Goal: Task Accomplishment & Management: Use online tool/utility

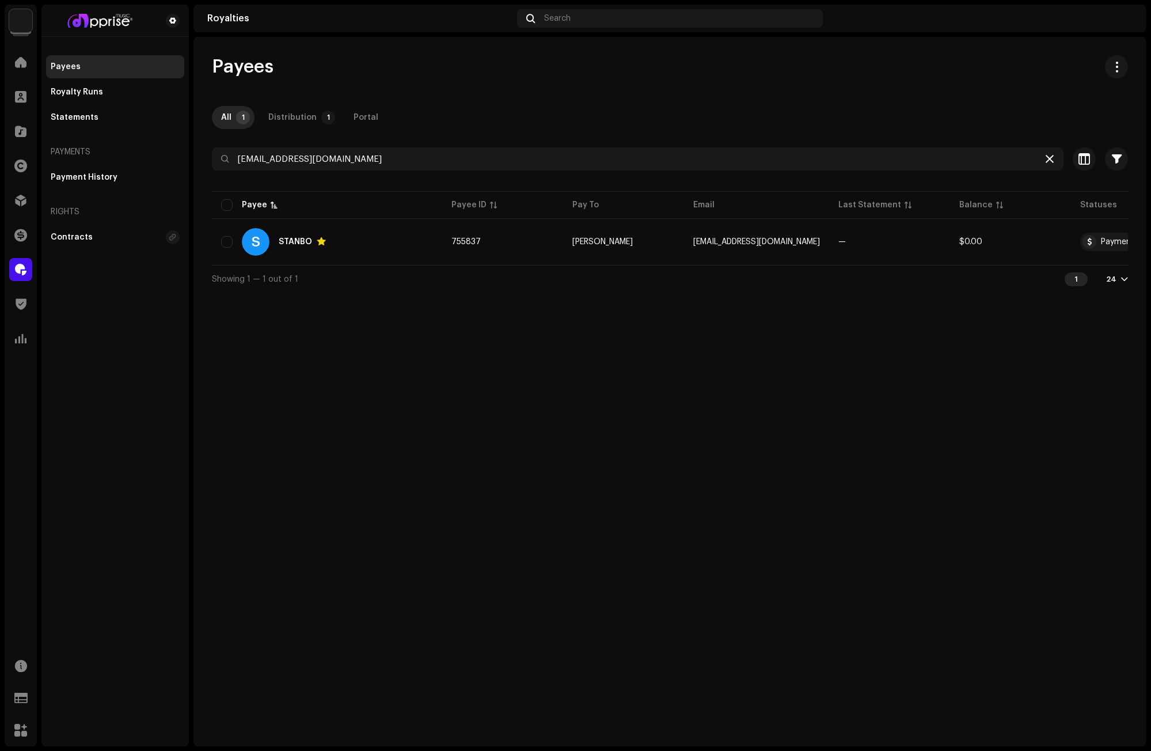
click at [1052, 158] on icon at bounding box center [1049, 158] width 8 height 9
click at [1052, 158] on div at bounding box center [1050, 159] width 14 height 14
click at [19, 63] on span at bounding box center [21, 62] width 12 height 9
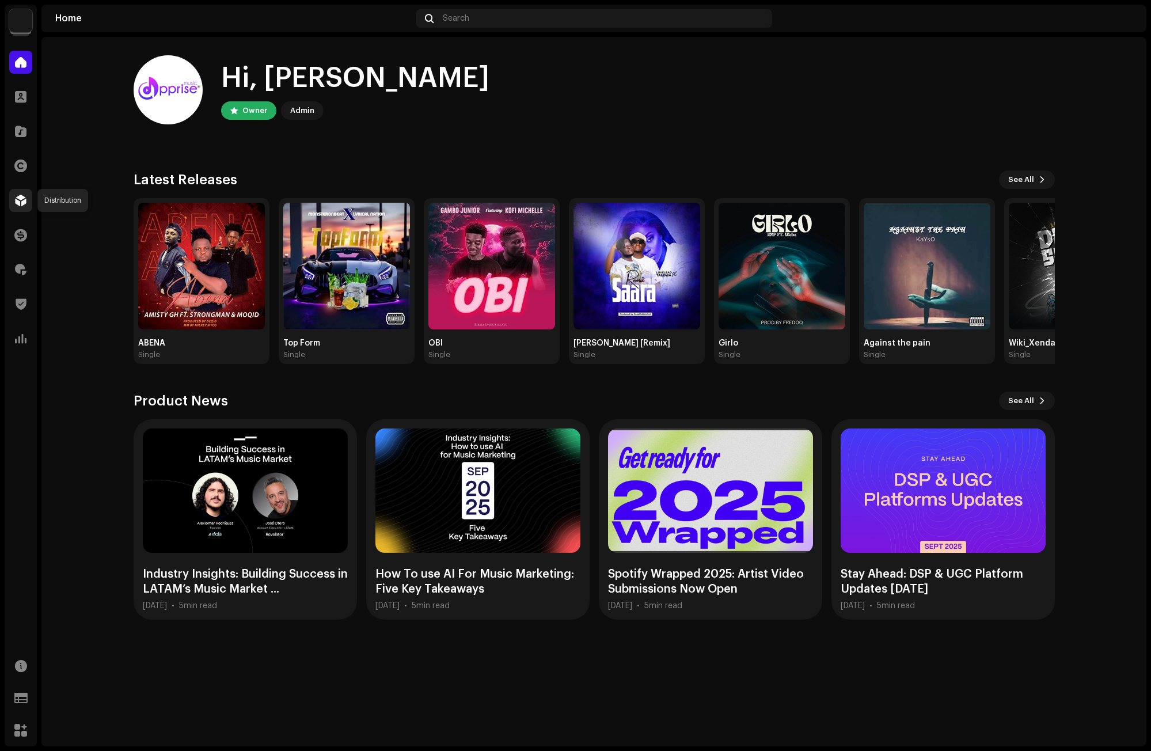
click at [19, 198] on span at bounding box center [21, 200] width 12 height 9
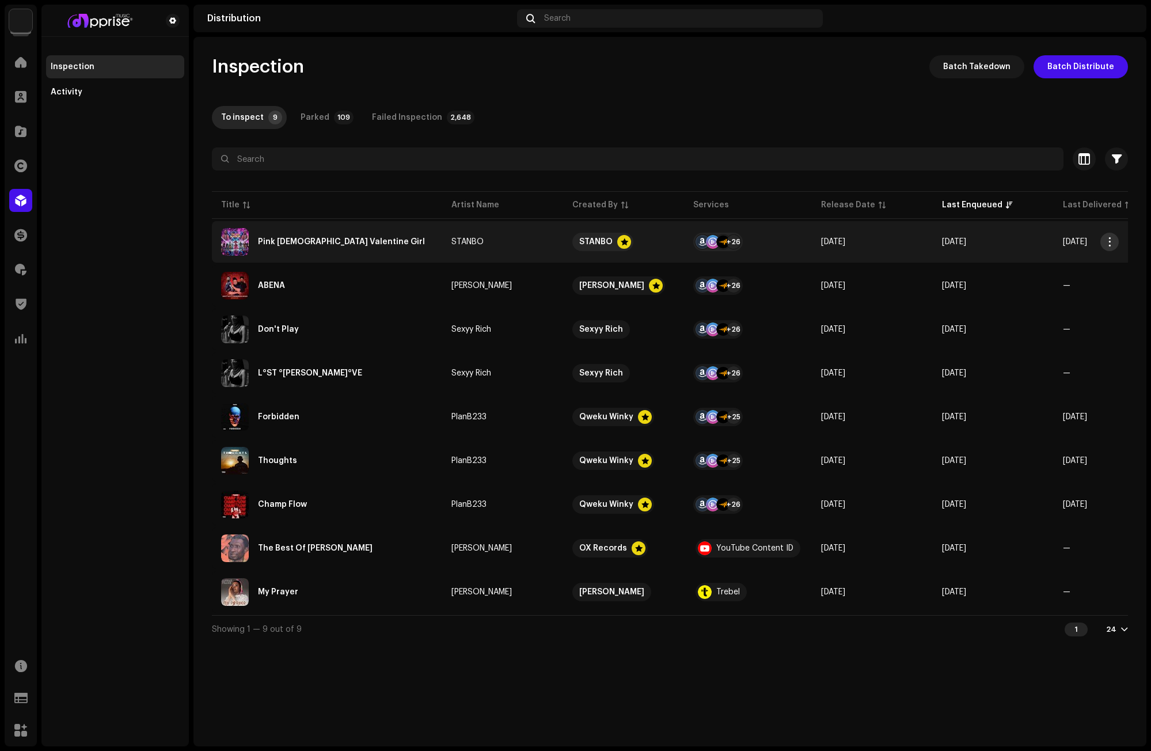
click at [1115, 241] on button "button" at bounding box center [1109, 242] width 18 height 18
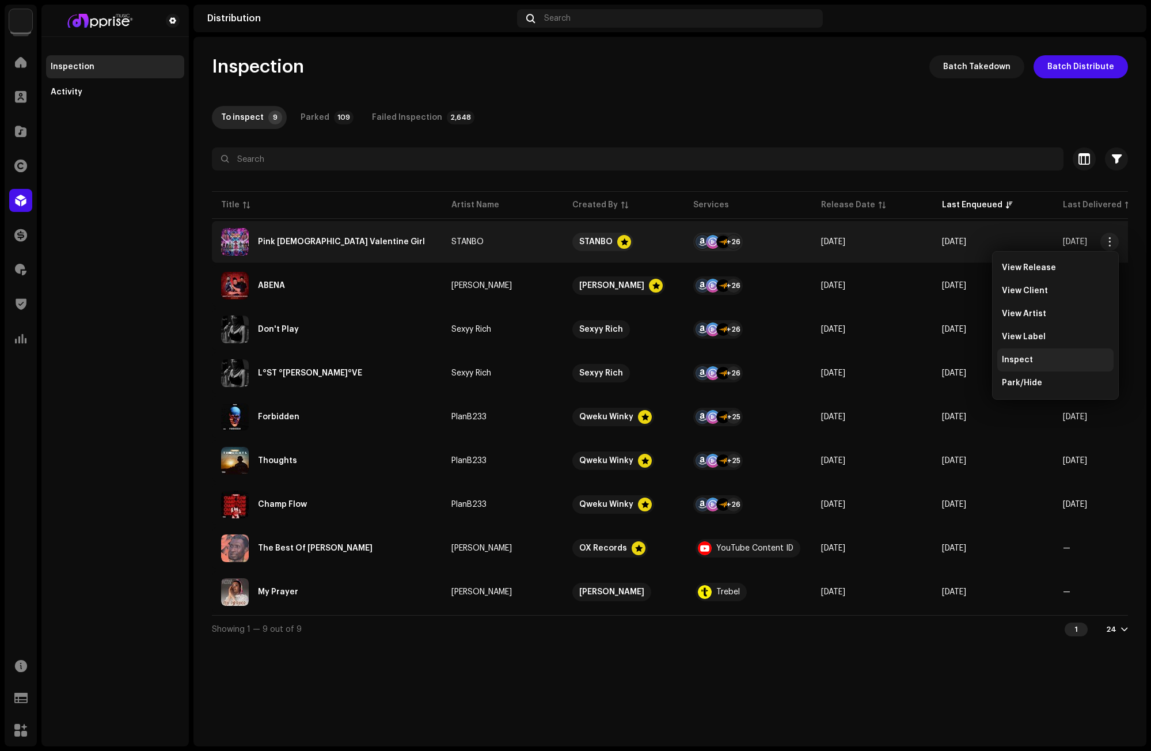
click at [1024, 359] on span "Inspect" at bounding box center [1017, 359] width 31 height 9
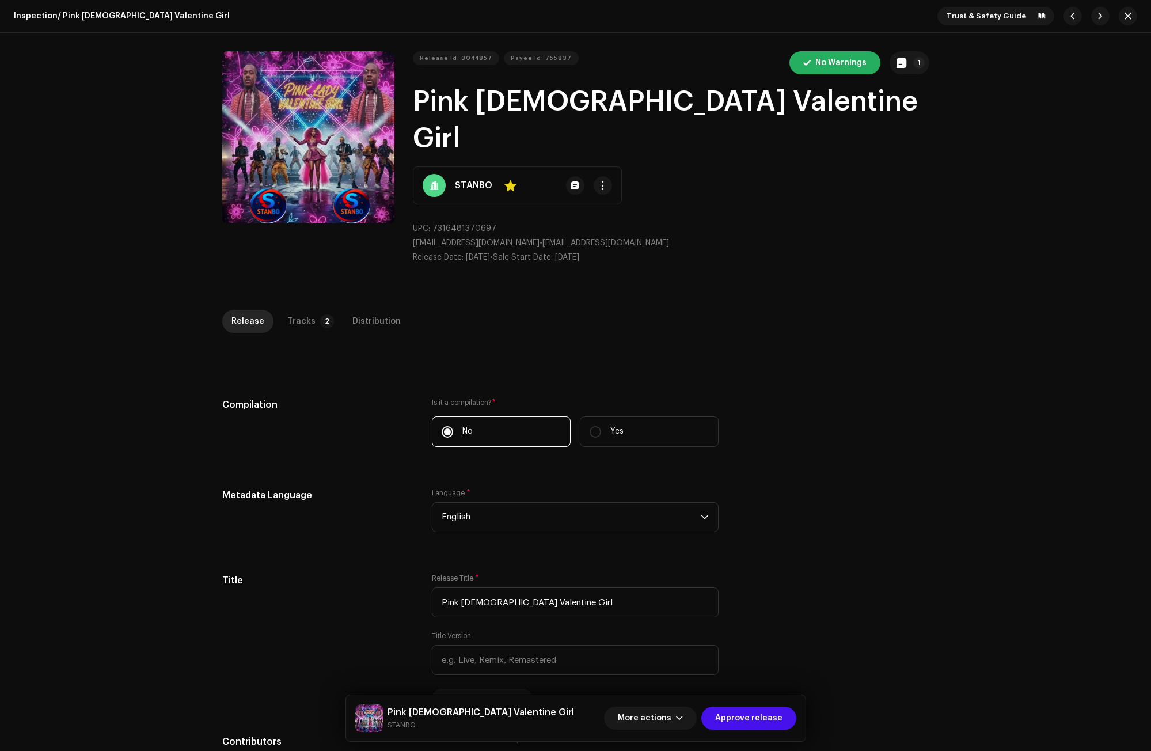
click at [301, 272] on div "Inspection / Pink [DEMOGRAPHIC_DATA] Valentine Girl Trust & Safety Guide Releas…" at bounding box center [575, 375] width 1151 height 751
click at [304, 310] on div "Tracks" at bounding box center [301, 321] width 28 height 23
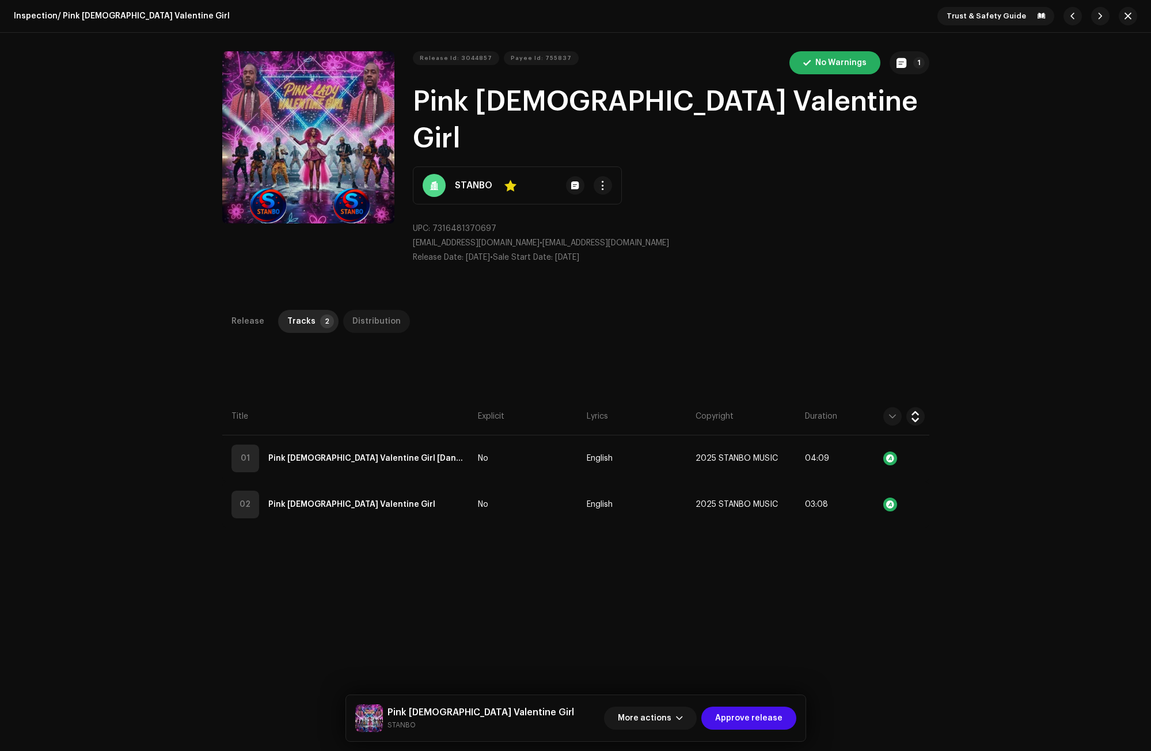
click at [365, 310] on div "Distribution" at bounding box center [376, 321] width 48 height 23
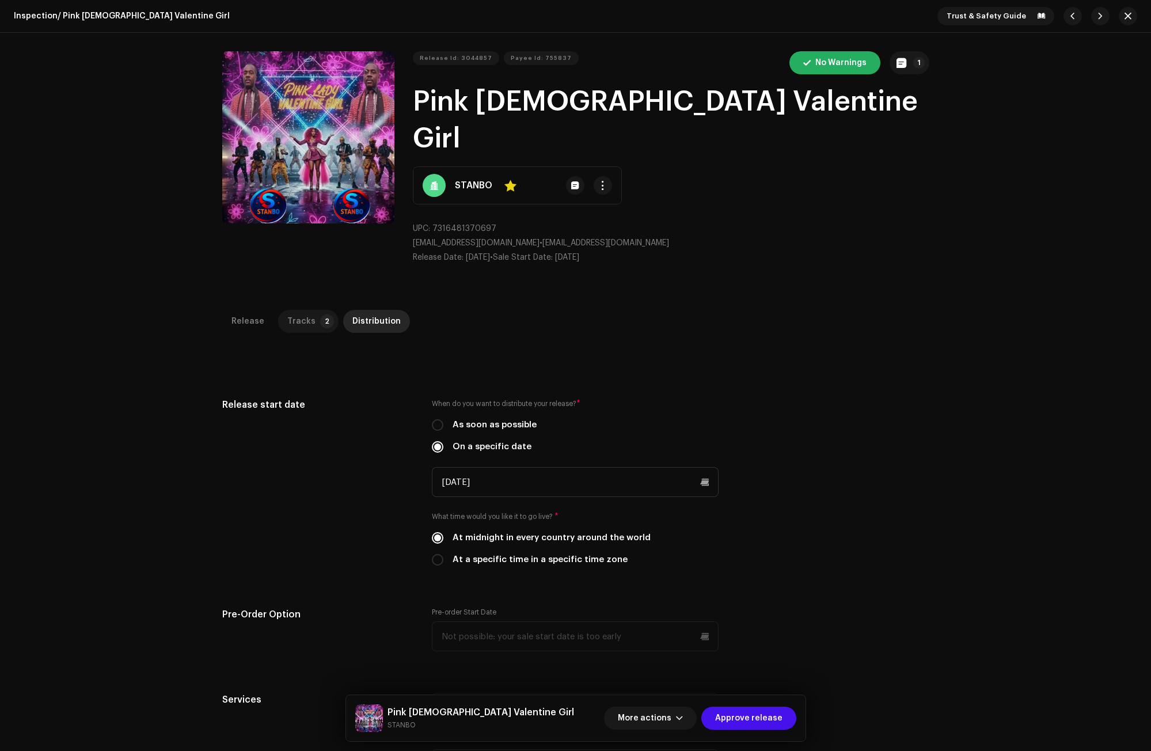
click at [309, 310] on p-tab "Tracks 2" at bounding box center [308, 321] width 60 height 23
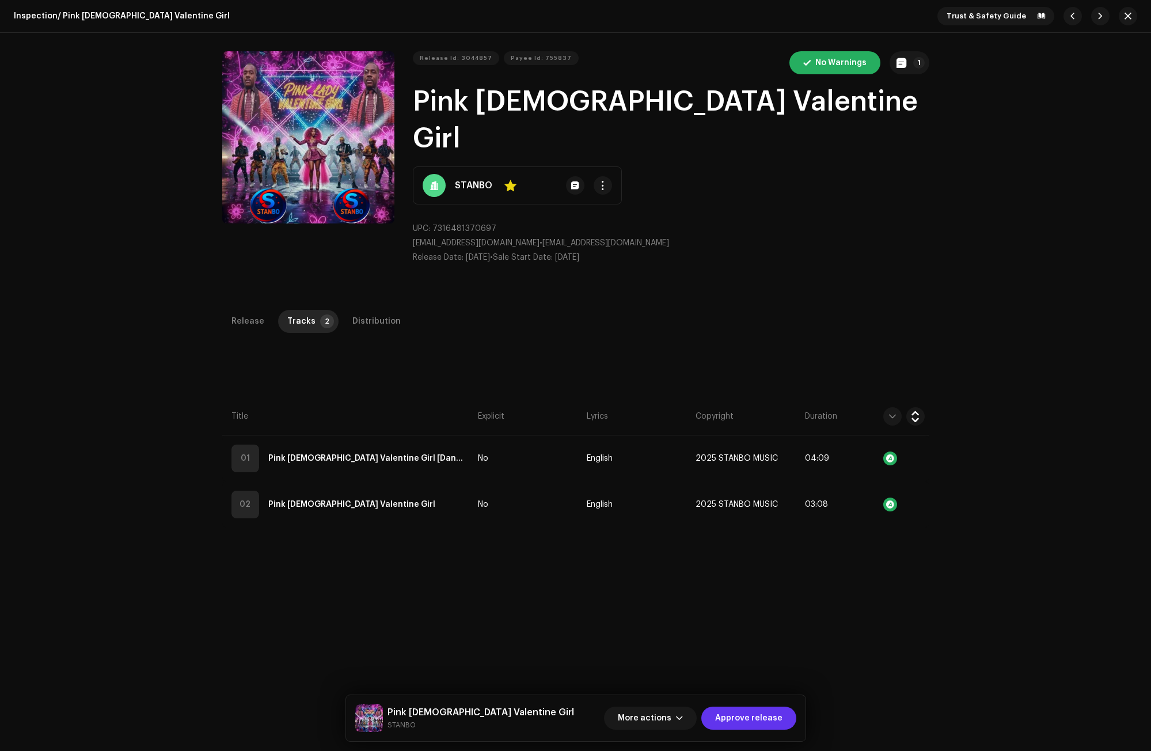
click at [768, 718] on span "Approve release" at bounding box center [748, 717] width 67 height 23
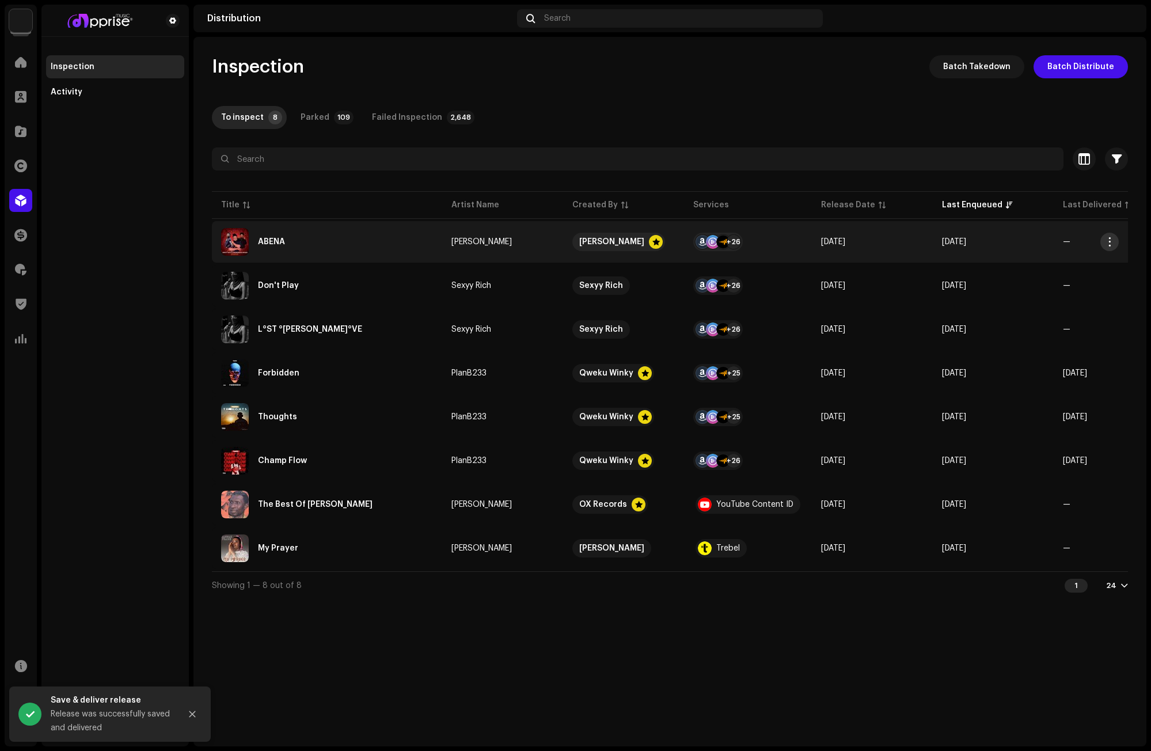
click at [1109, 240] on span "button" at bounding box center [1109, 241] width 9 height 9
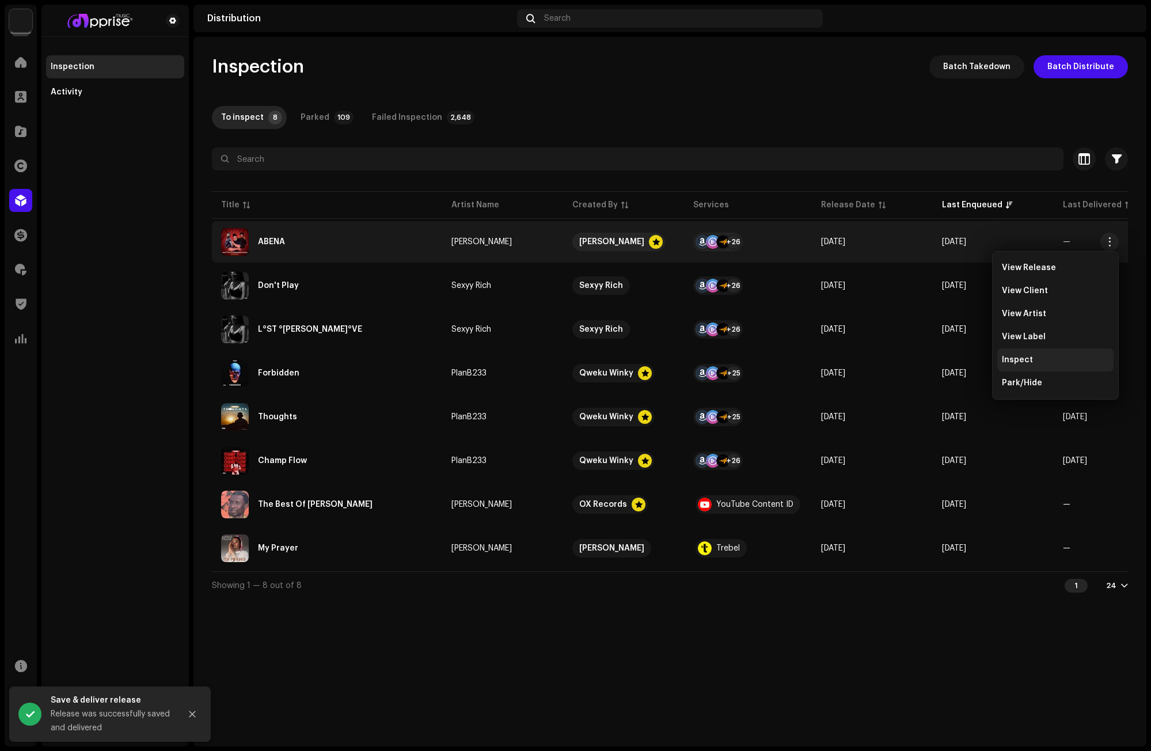
click at [1025, 358] on span "Inspect" at bounding box center [1017, 359] width 31 height 9
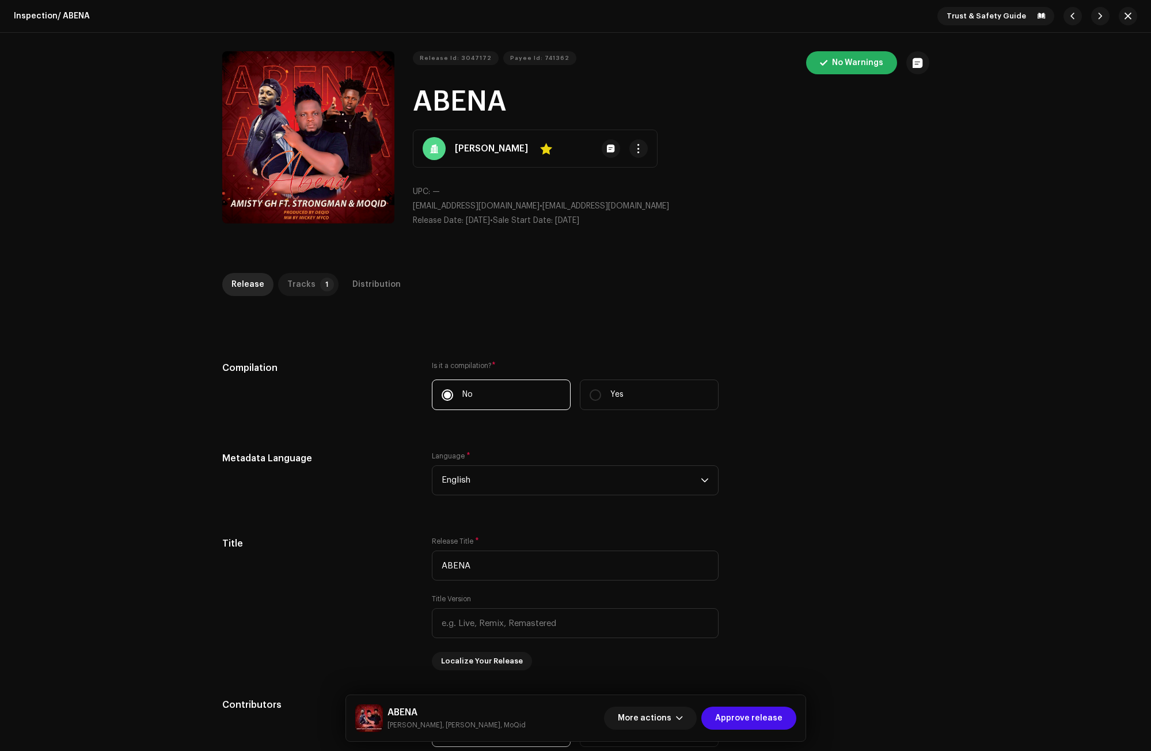
click at [320, 280] on p-badge "1" at bounding box center [327, 284] width 14 height 14
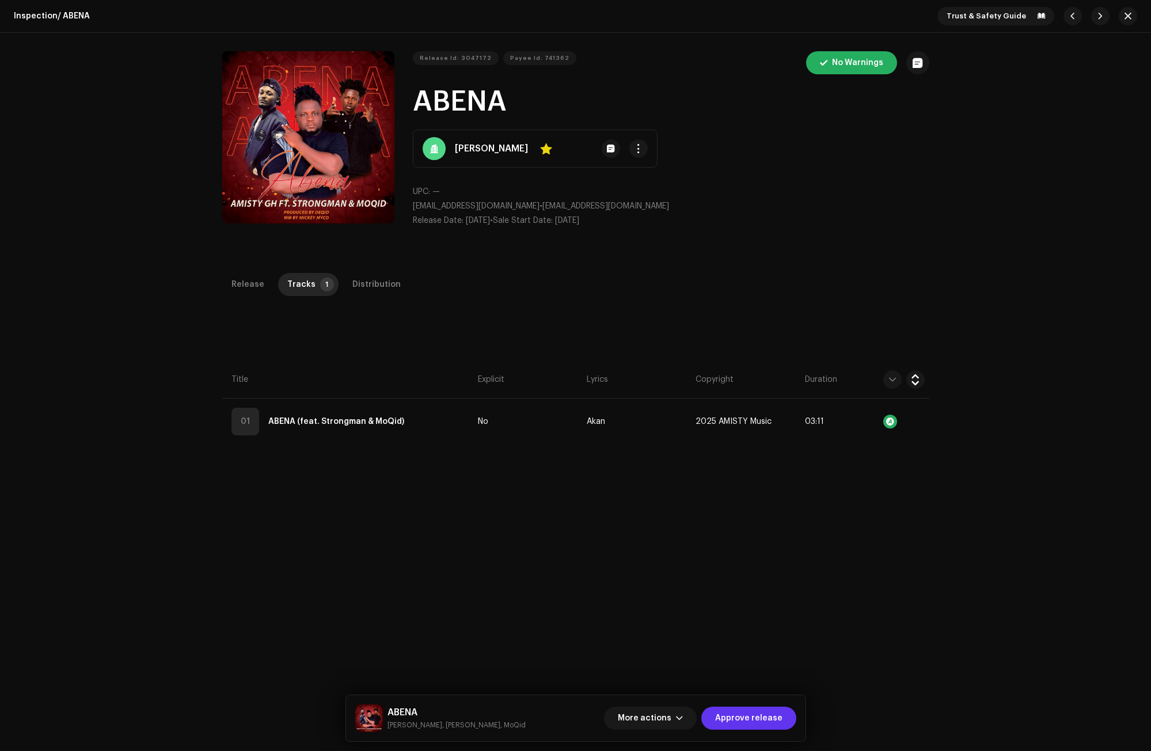
click at [756, 717] on span "Approve release" at bounding box center [748, 717] width 67 height 23
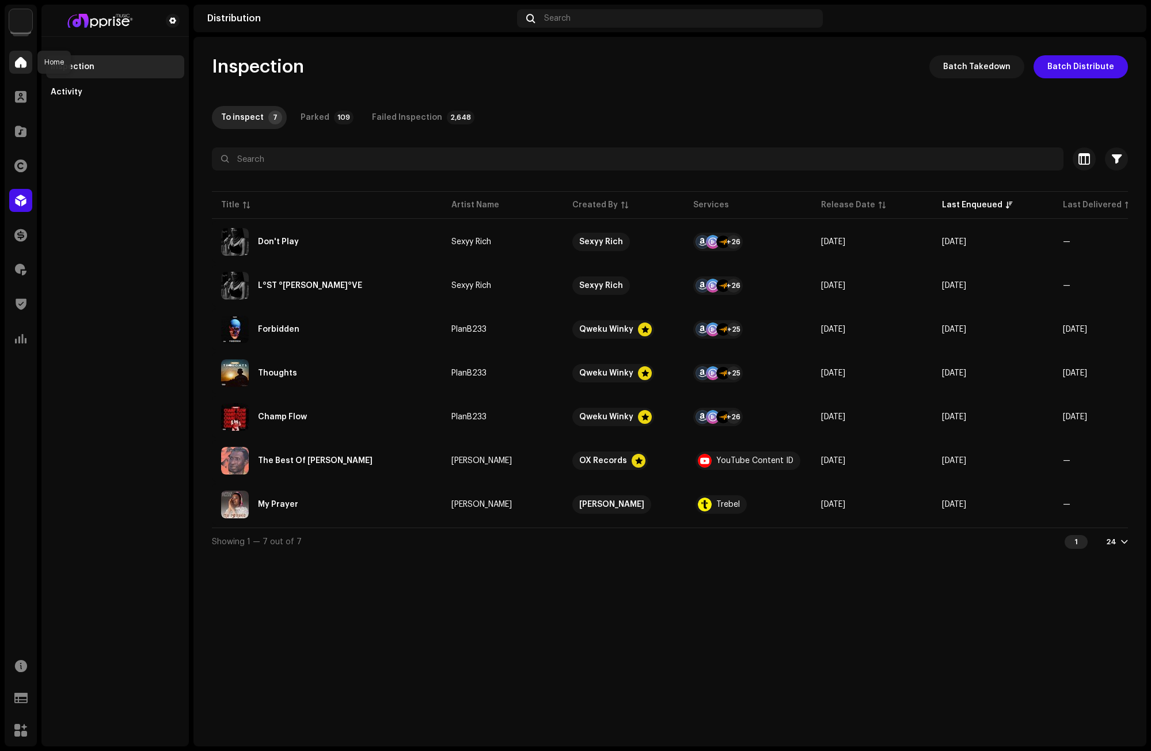
click at [17, 60] on span at bounding box center [21, 62] width 12 height 9
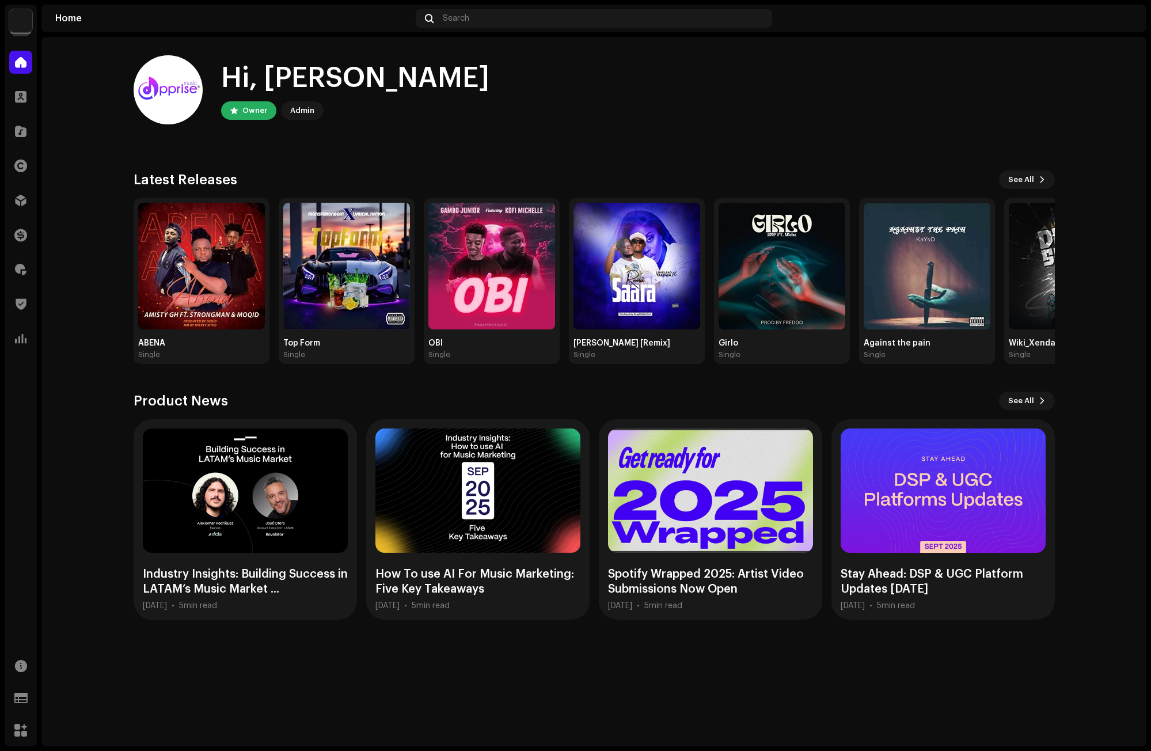
click at [915, 119] on div "Hi, [PERSON_NAME] Owner Admin" at bounding box center [594, 89] width 921 height 69
click at [983, 86] on div "Hi, [PERSON_NAME] Owner Admin" at bounding box center [594, 89] width 921 height 69
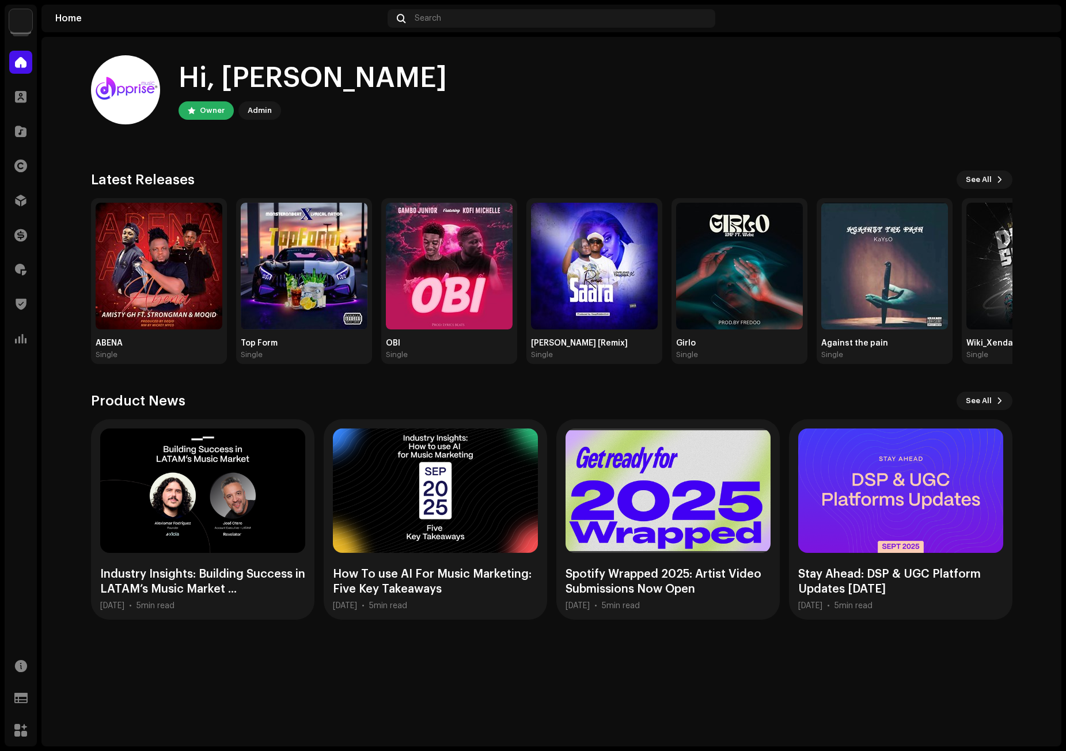
click at [884, 97] on div "Hi, [PERSON_NAME] Owner Admin" at bounding box center [551, 89] width 921 height 69
click at [709, 168] on div "Hi, [PERSON_NAME] Owner Admin Check out the latest Product Updates for Check Pr…" at bounding box center [551, 337] width 921 height 601
